Goal: Task Accomplishment & Management: Use online tool/utility

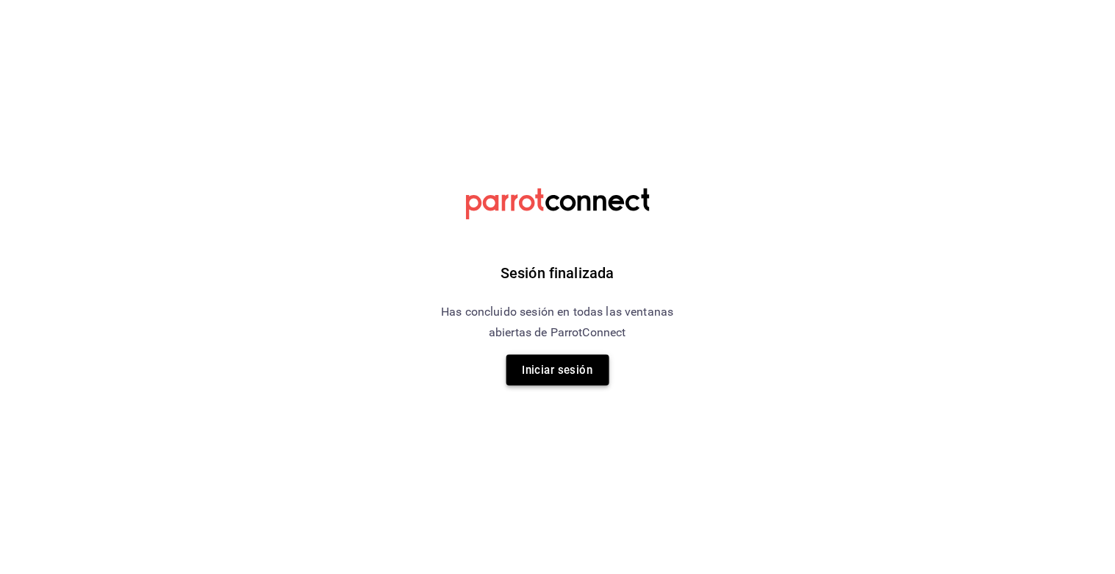
click at [568, 377] on button "Iniciar sesión" at bounding box center [558, 369] width 103 height 31
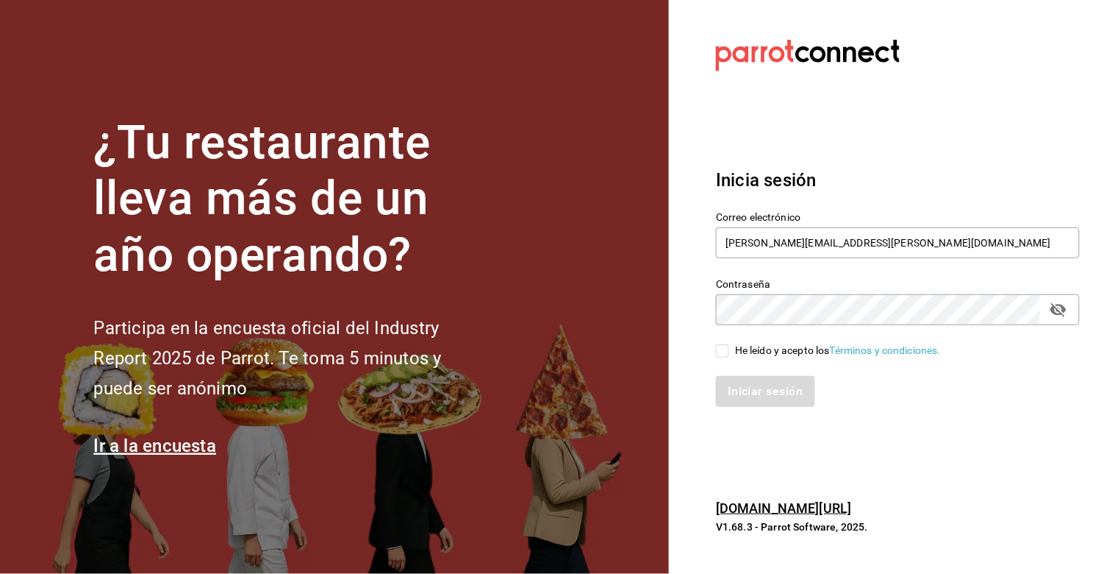
click at [722, 351] on input "He leído y acepto los Términos y condiciones." at bounding box center [722, 350] width 13 height 13
checkbox input "true"
click at [740, 392] on button "Iniciar sesión" at bounding box center [766, 391] width 100 height 31
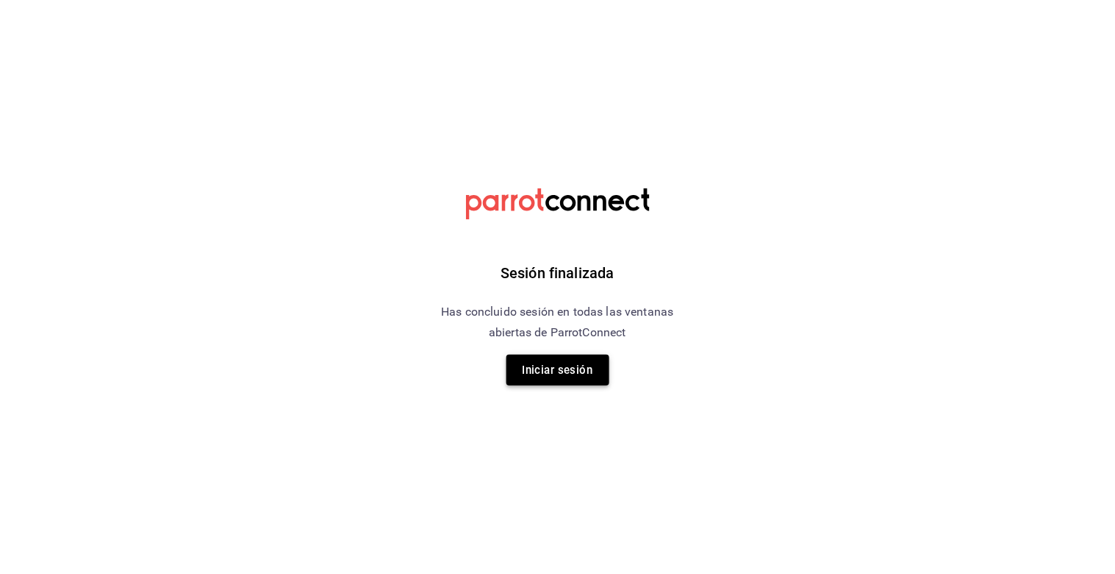
click at [549, 366] on button "Iniciar sesión" at bounding box center [558, 369] width 103 height 31
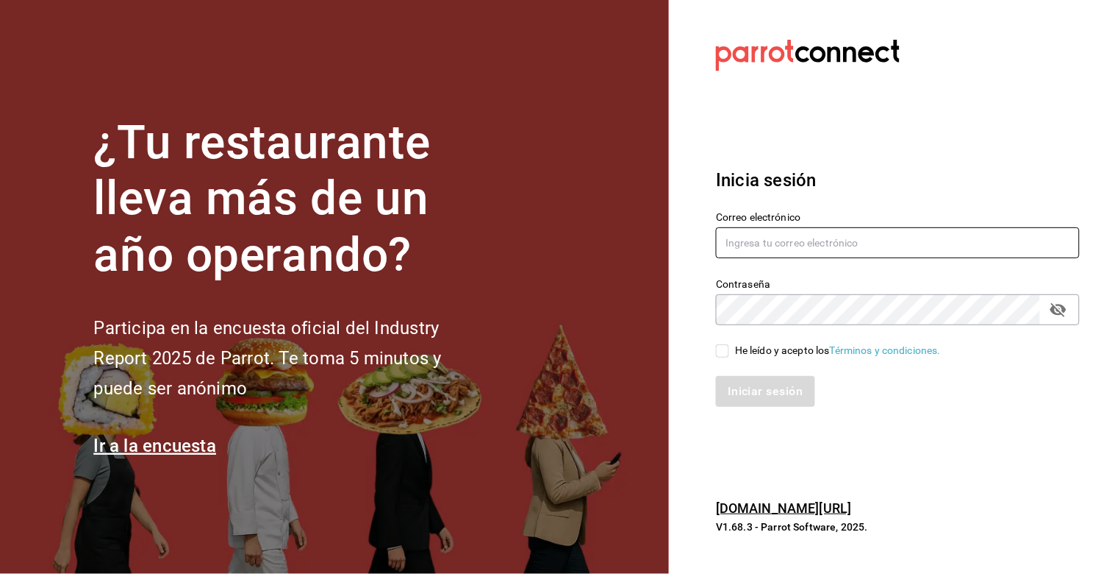
type input "erik.juarez@costeno.com"
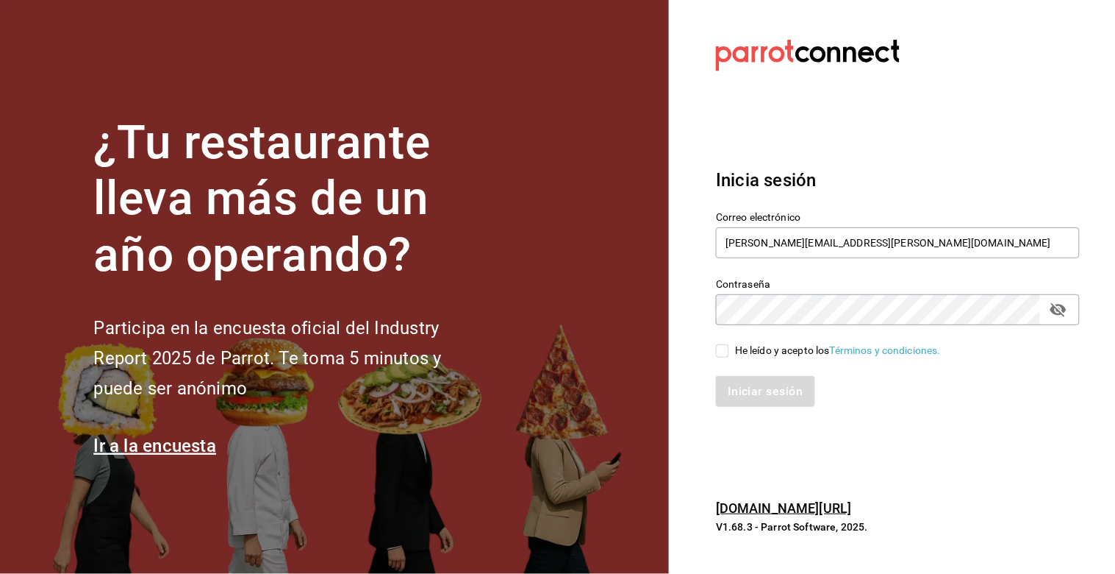
click at [726, 353] on input "He leído y acepto los Términos y condiciones." at bounding box center [722, 350] width 13 height 13
checkbox input "true"
click at [744, 385] on button "Iniciar sesión" at bounding box center [766, 391] width 100 height 31
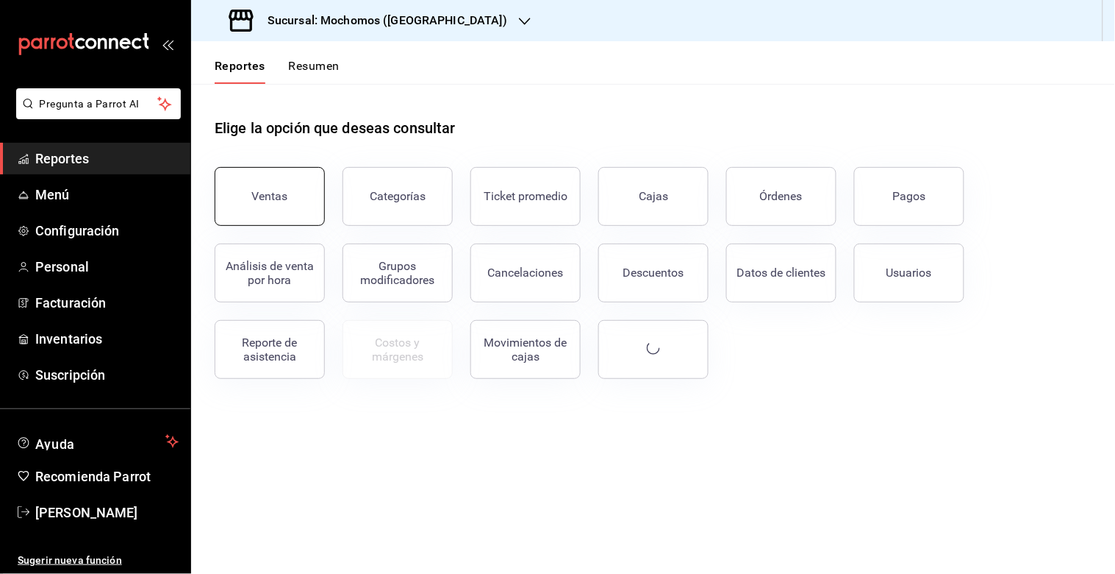
click at [255, 189] on div "Ventas" at bounding box center [270, 196] width 36 height 14
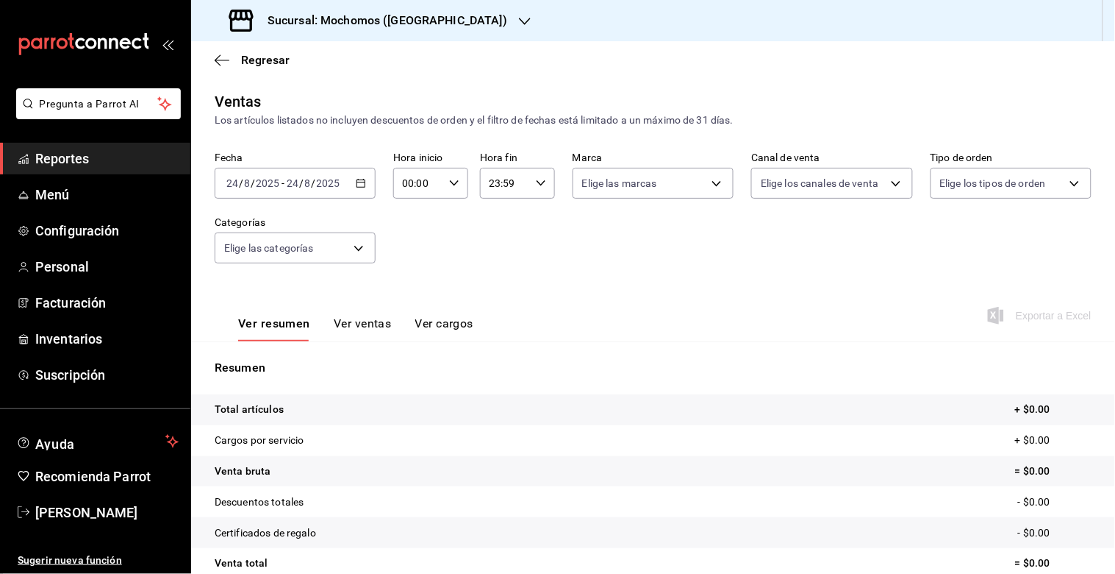
click at [360, 179] on icon "button" at bounding box center [361, 183] width 10 height 10
click at [312, 185] on span "/" at bounding box center [314, 183] width 4 height 12
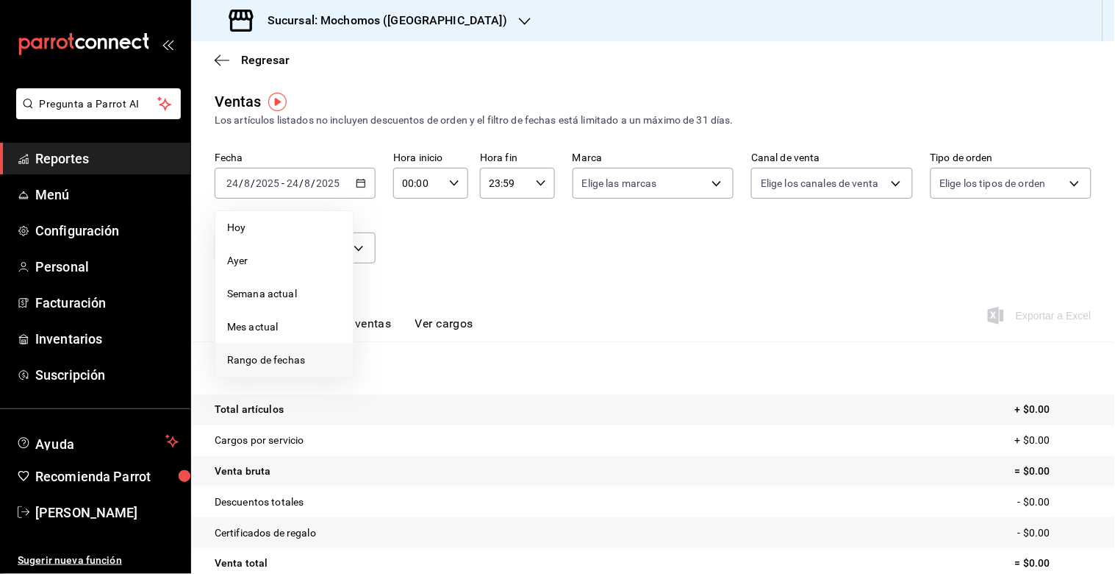
click at [272, 356] on span "Rango de fechas" at bounding box center [284, 359] width 114 height 15
click at [379, 379] on abbr "18" at bounding box center [384, 378] width 10 height 10
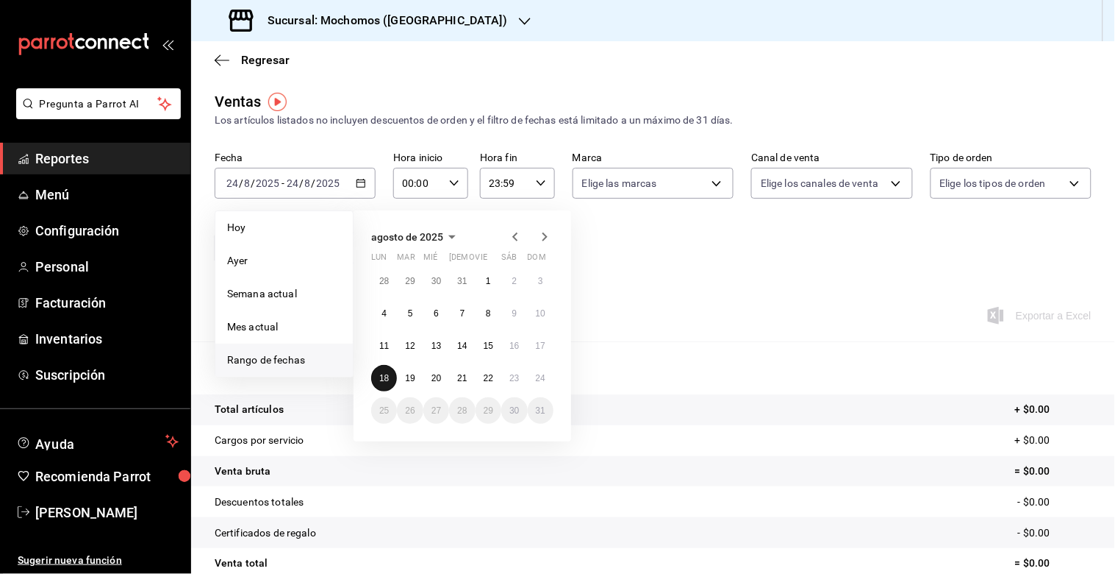
click at [382, 376] on abbr "18" at bounding box center [384, 378] width 10 height 10
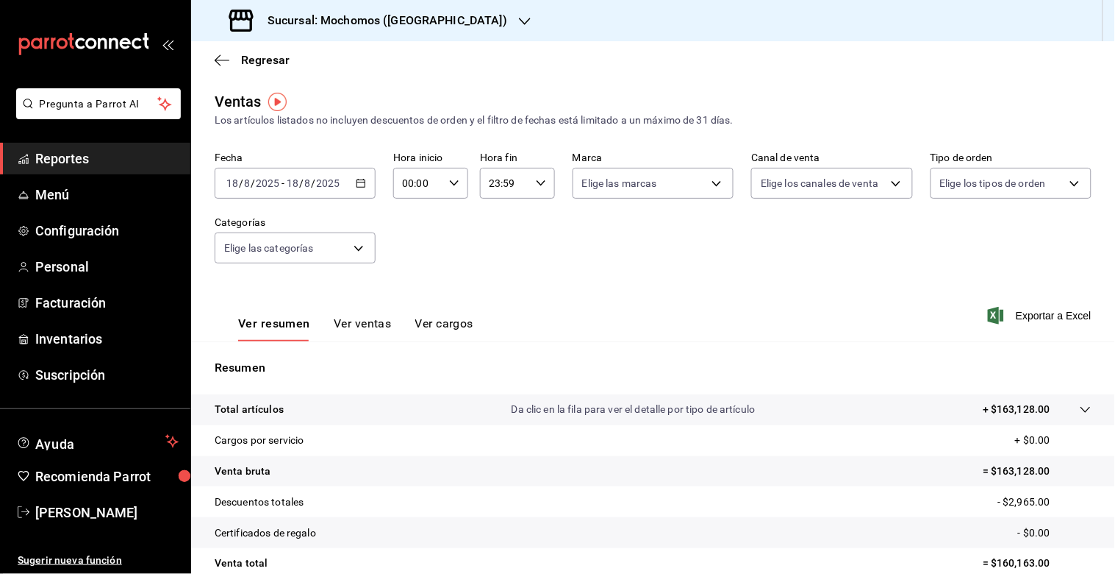
click at [336, 178] on input "2025" at bounding box center [328, 183] width 25 height 12
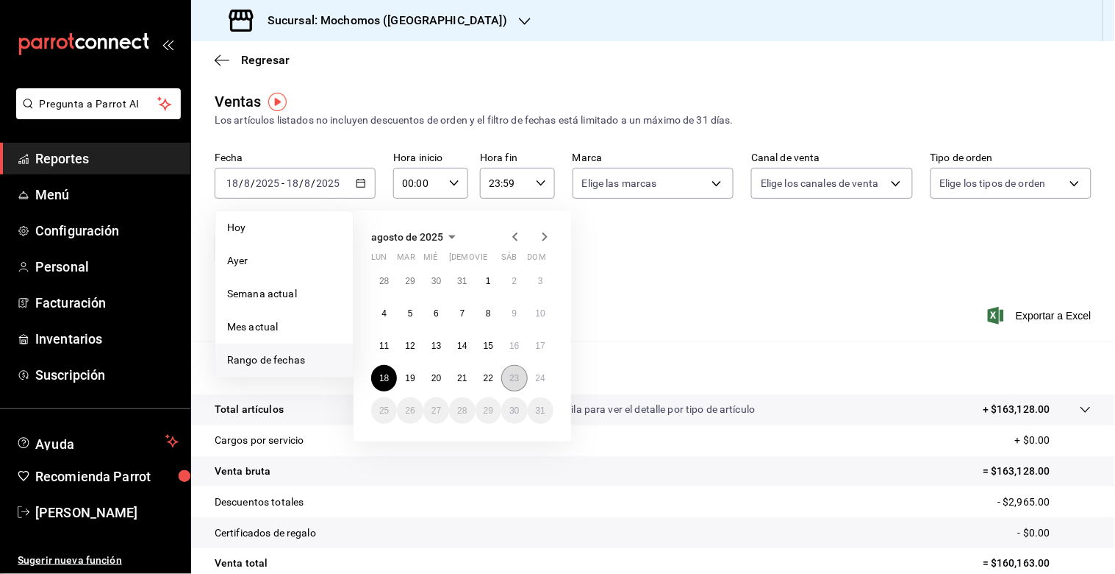
click at [516, 376] on abbr "23" at bounding box center [515, 378] width 10 height 10
click at [540, 376] on abbr "24" at bounding box center [541, 378] width 10 height 10
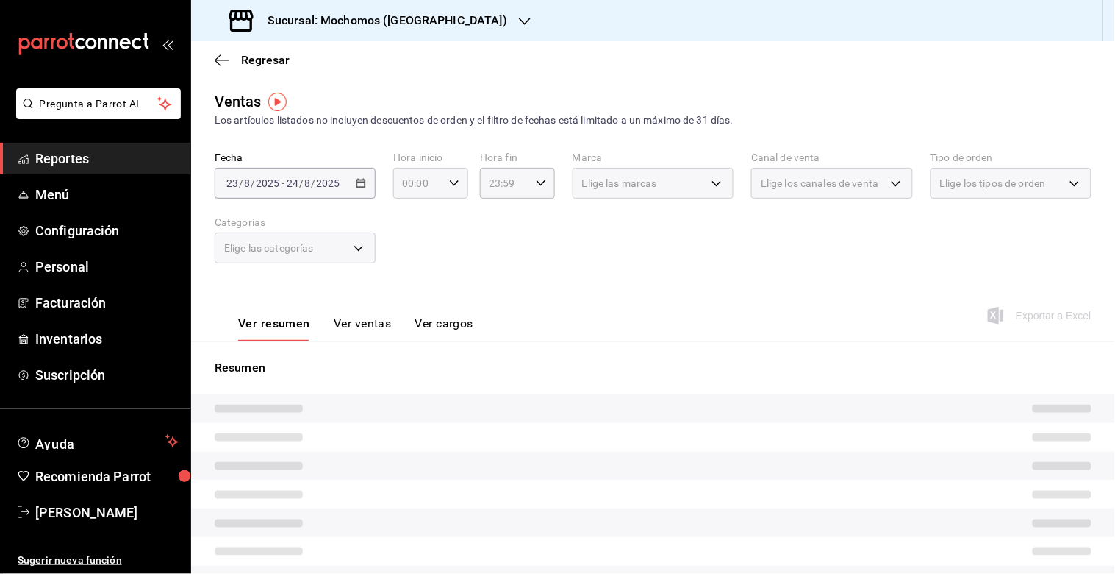
click at [451, 182] on icon "button" at bounding box center [454, 183] width 10 height 10
click at [410, 231] on span "05" at bounding box center [409, 233] width 13 height 12
type input "05:00"
click at [528, 179] on div at bounding box center [557, 287] width 1115 height 574
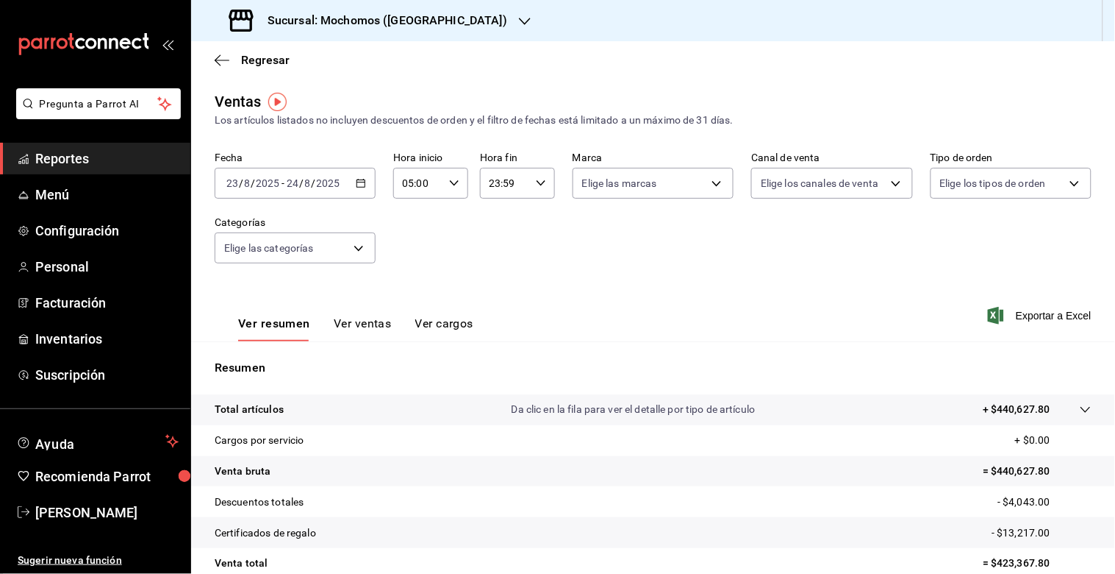
click at [536, 184] on icon "button" at bounding box center [541, 183] width 10 height 10
click at [498, 249] on span "05" at bounding box center [494, 253] width 13 height 12
click at [531, 221] on span "00" at bounding box center [531, 221] width 13 height 12
type input "05:00"
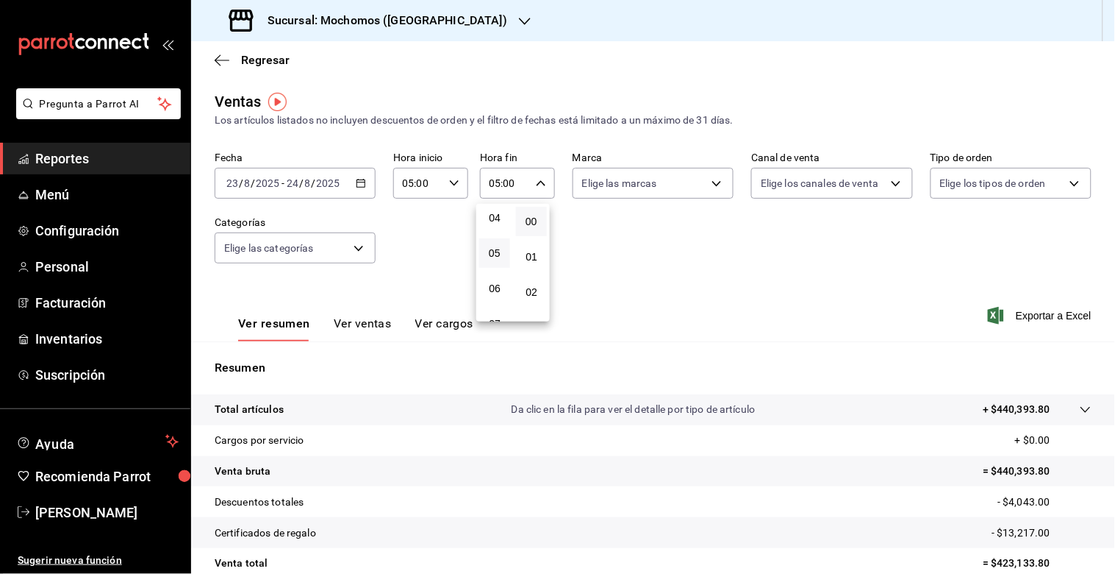
click at [540, 226] on button "00" at bounding box center [531, 221] width 31 height 29
drag, startPoint x: 1113, startPoint y: 420, endPoint x: 1108, endPoint y: 605, distance: 185.4
click at [1108, 573] on html "Pregunta a Parrot AI Reportes Menú Configuración Personal Facturación Inventari…" at bounding box center [557, 287] width 1115 height 574
drag, startPoint x: 1108, startPoint y: 446, endPoint x: 1111, endPoint y: 510, distance: 64.0
click at [1107, 543] on div at bounding box center [557, 287] width 1115 height 574
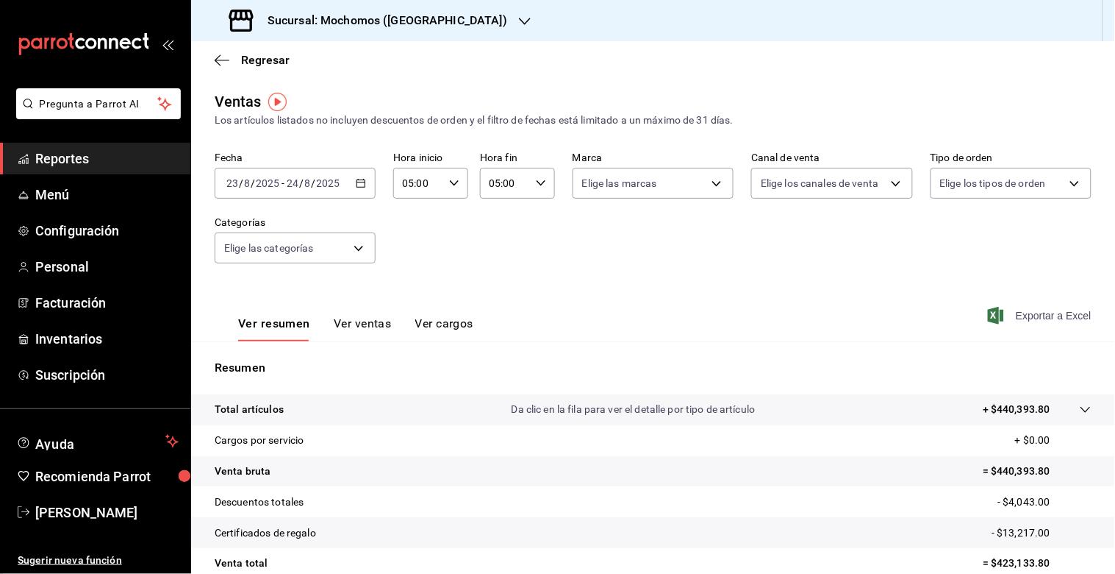
click at [991, 312] on icon "button" at bounding box center [996, 316] width 16 height 18
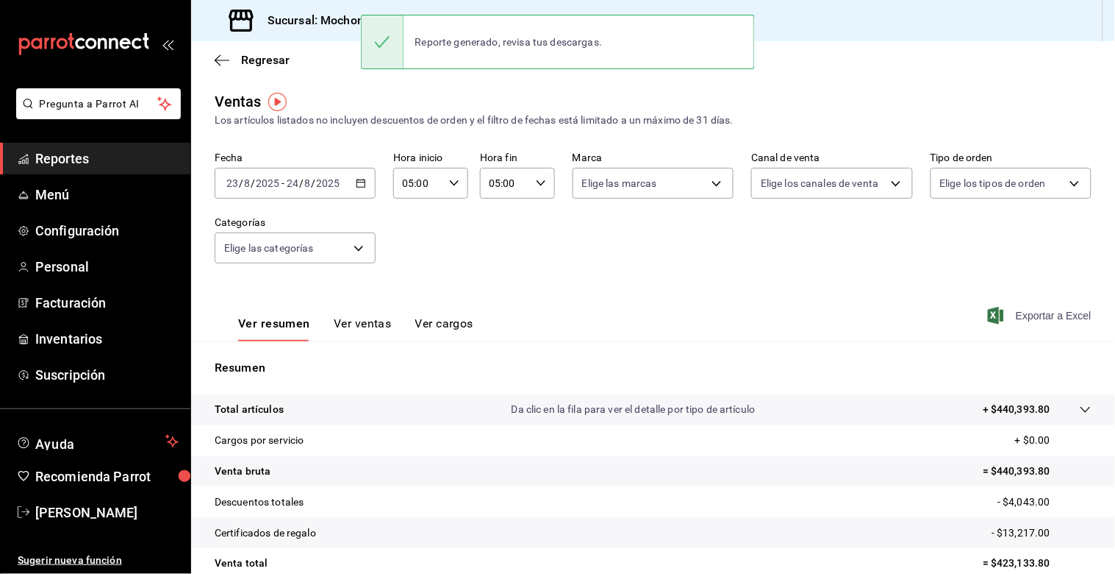
click at [675, 38] on div "Reporte generado, revisa tus descargas." at bounding box center [558, 42] width 394 height 54
